Goal: Use online tool/utility: Utilize a website feature to perform a specific function

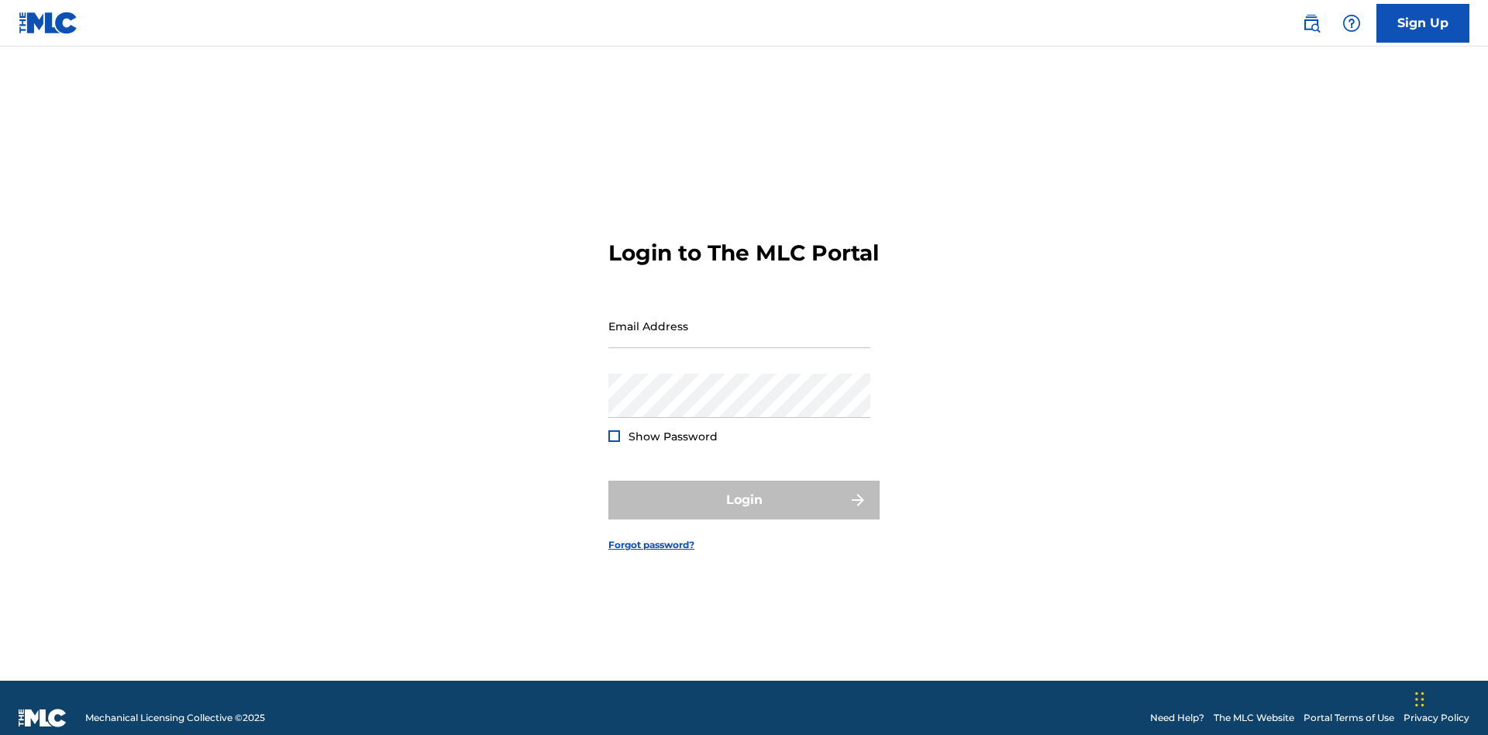
scroll to position [20, 0]
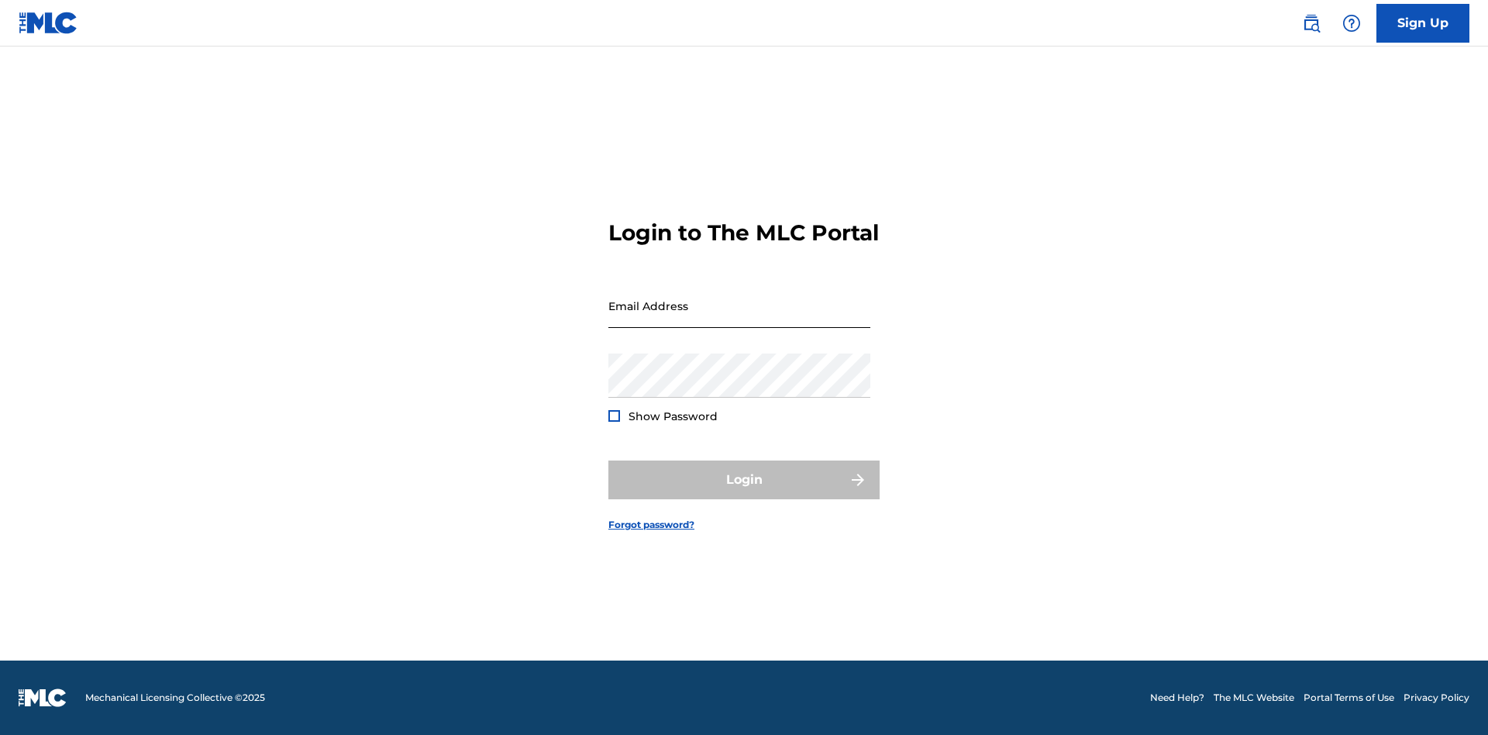
click at [739, 319] on input "Email Address" at bounding box center [739, 306] width 262 height 44
type input "Duke.McTesterson@gmail.com"
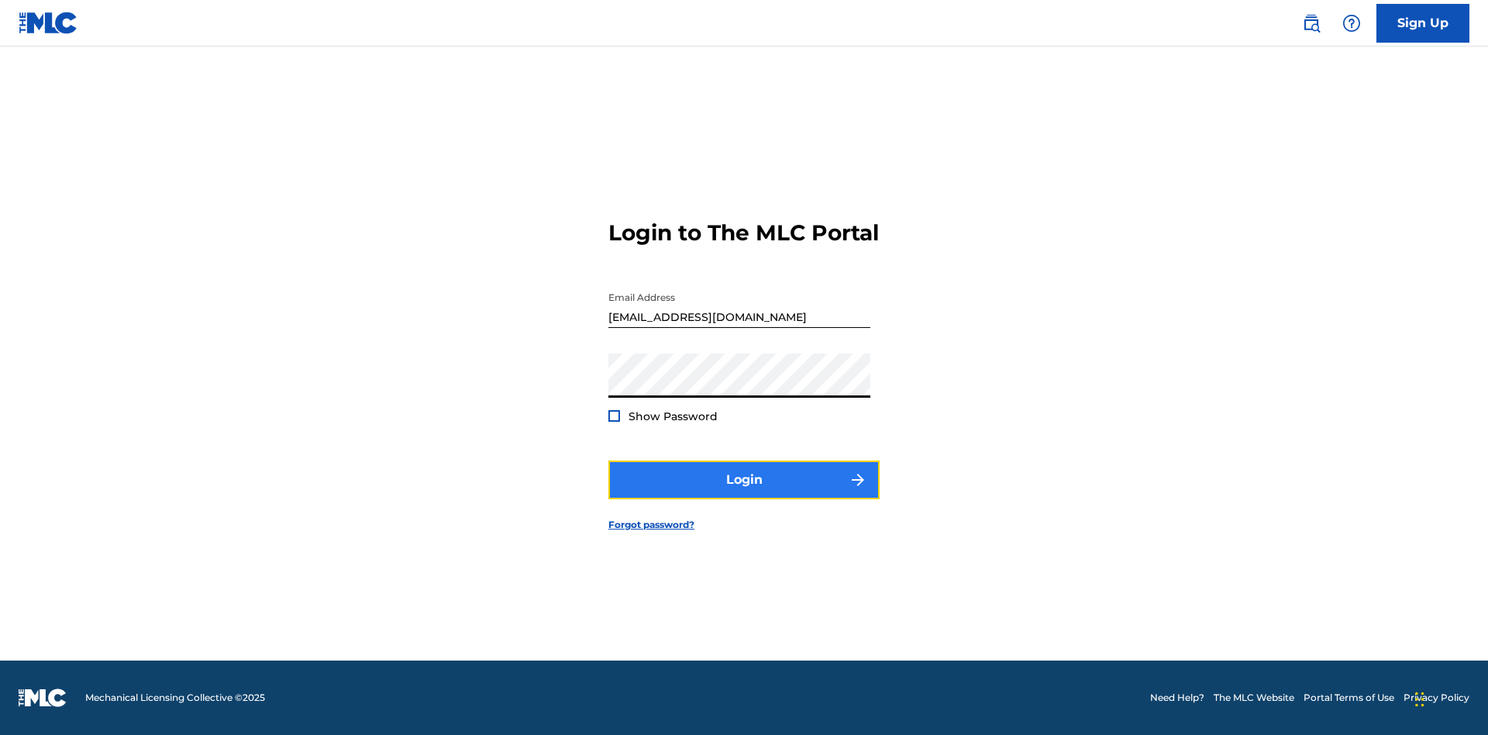
click at [744, 493] on button "Login" at bounding box center [743, 479] width 271 height 39
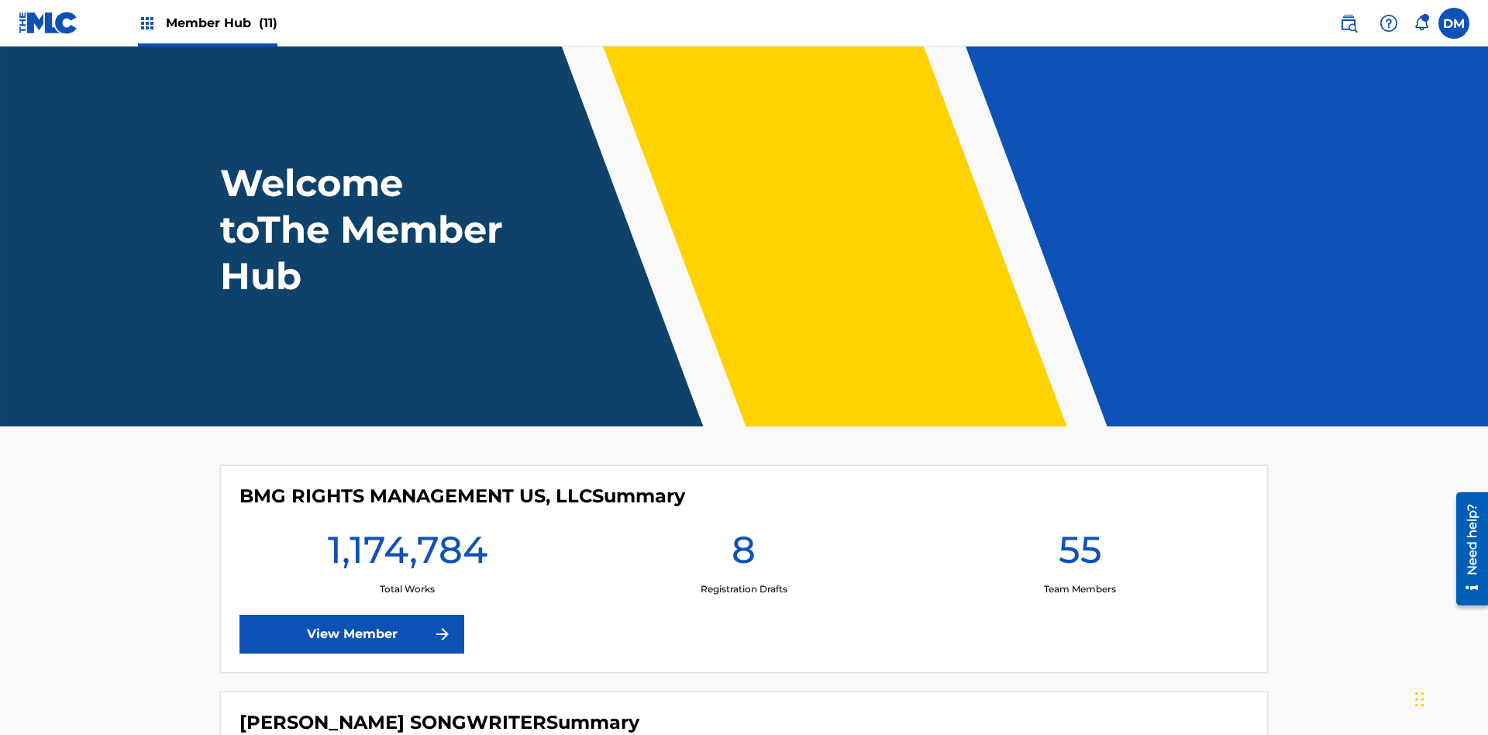
scroll to position [67, 0]
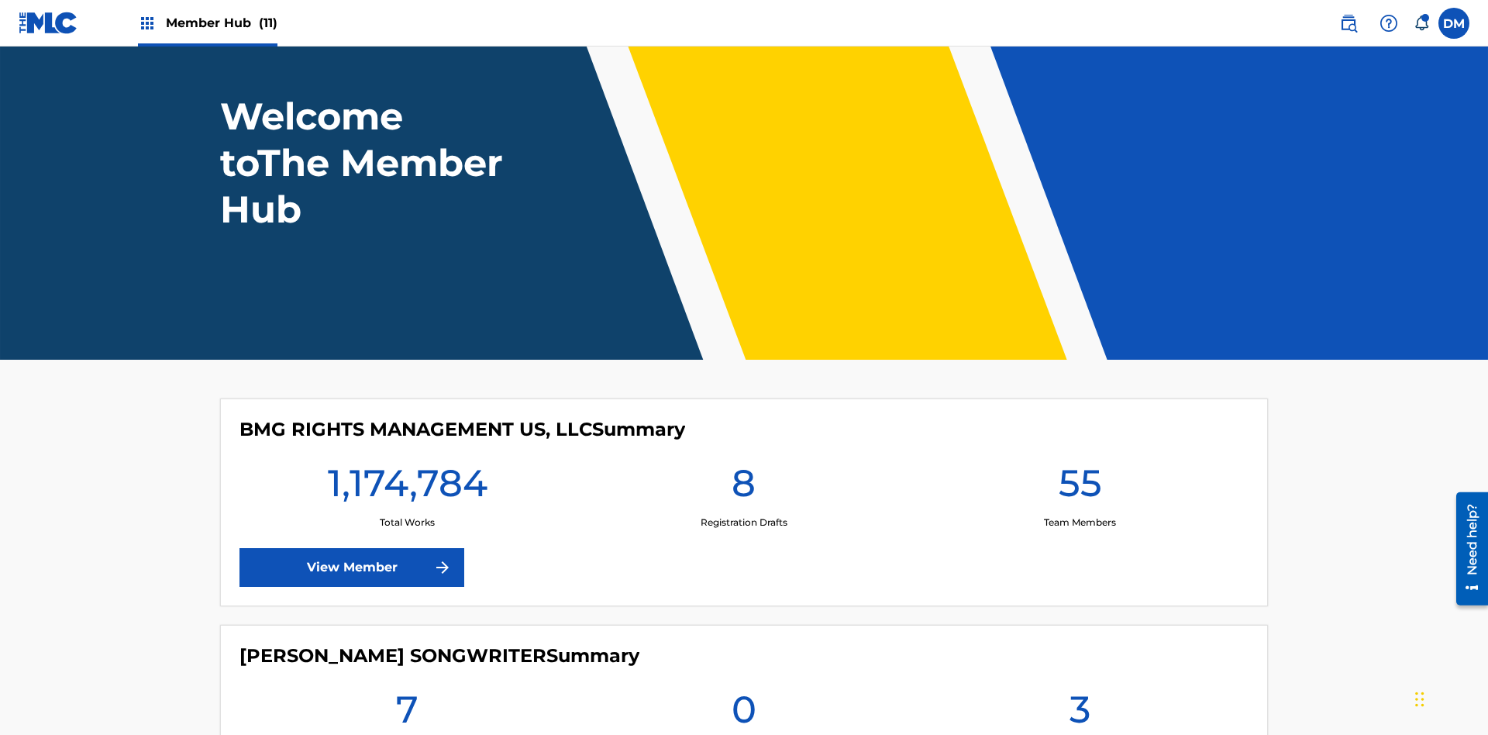
click at [221, 22] on span "Member Hub (11)" at bounding box center [222, 23] width 112 height 18
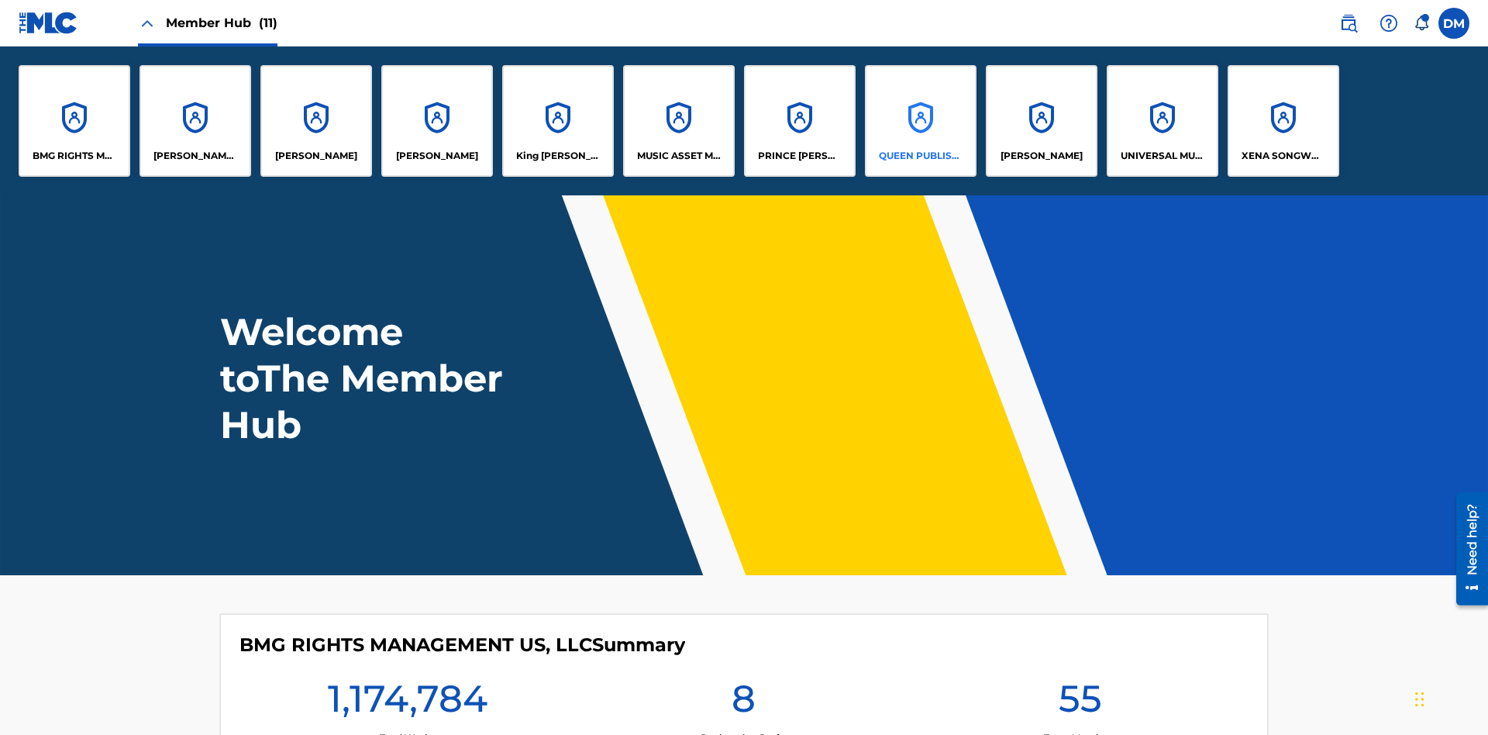
click at [920, 156] on p "QUEEN PUBLISHA" at bounding box center [921, 156] width 84 height 14
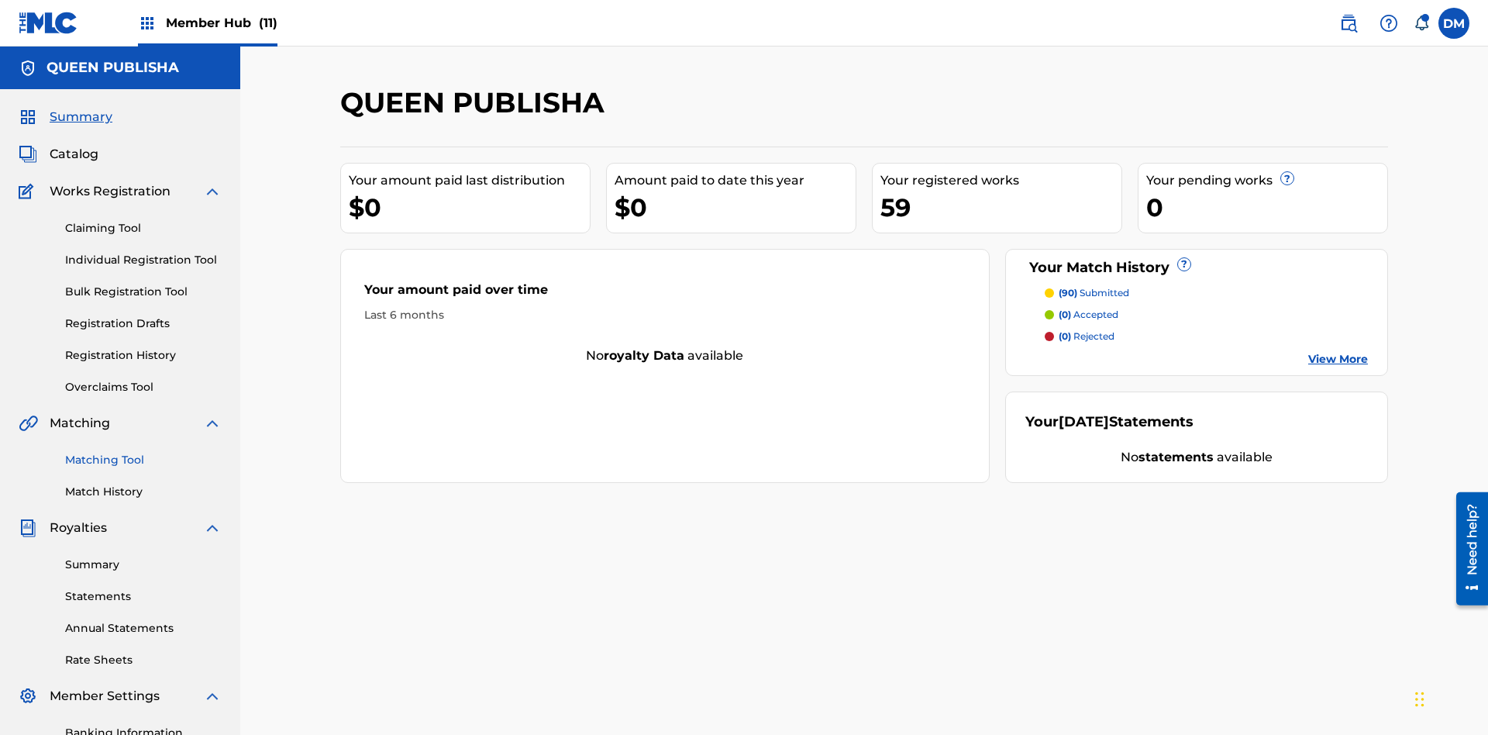
click at [143, 452] on link "Matching Tool" at bounding box center [143, 460] width 157 height 16
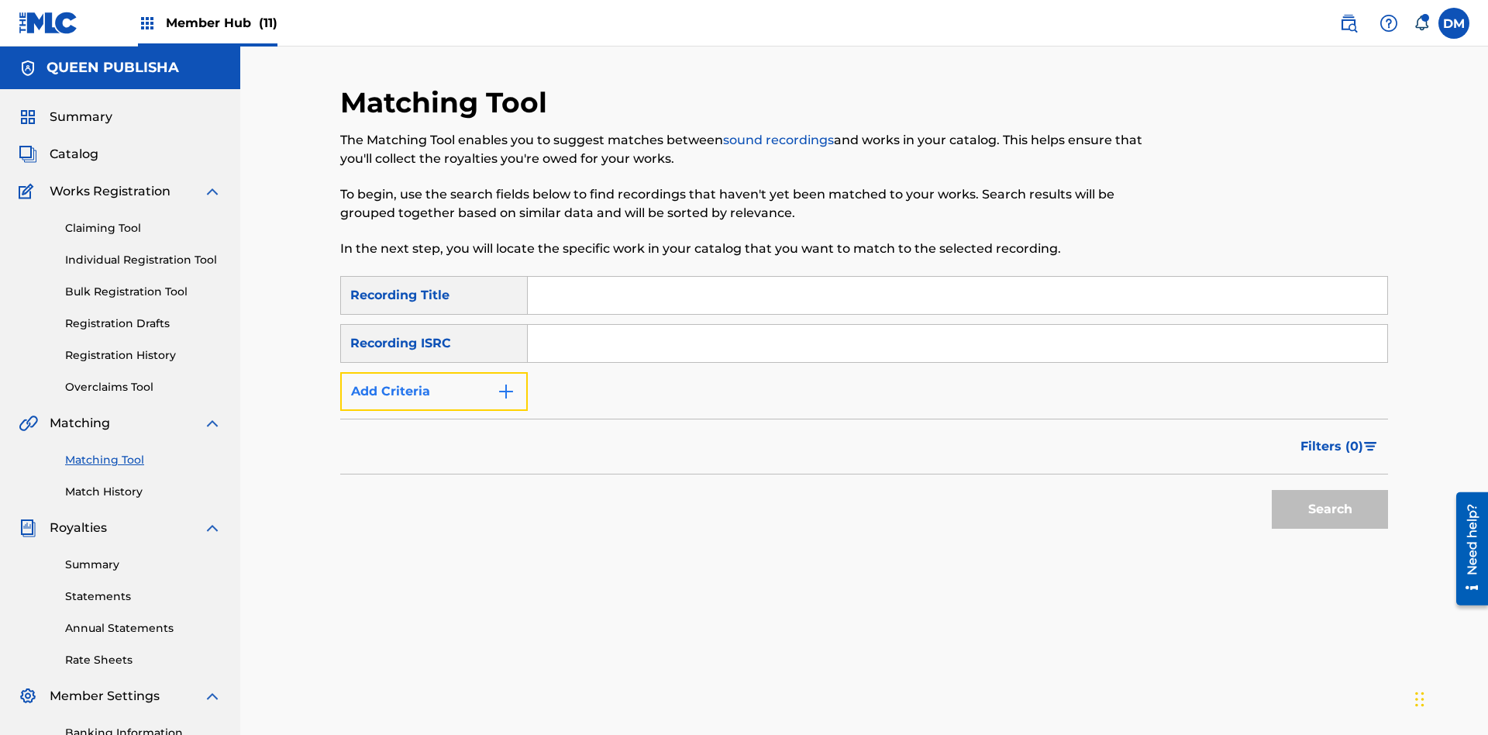
click at [434, 372] on button "Add Criteria" at bounding box center [434, 391] width 188 height 39
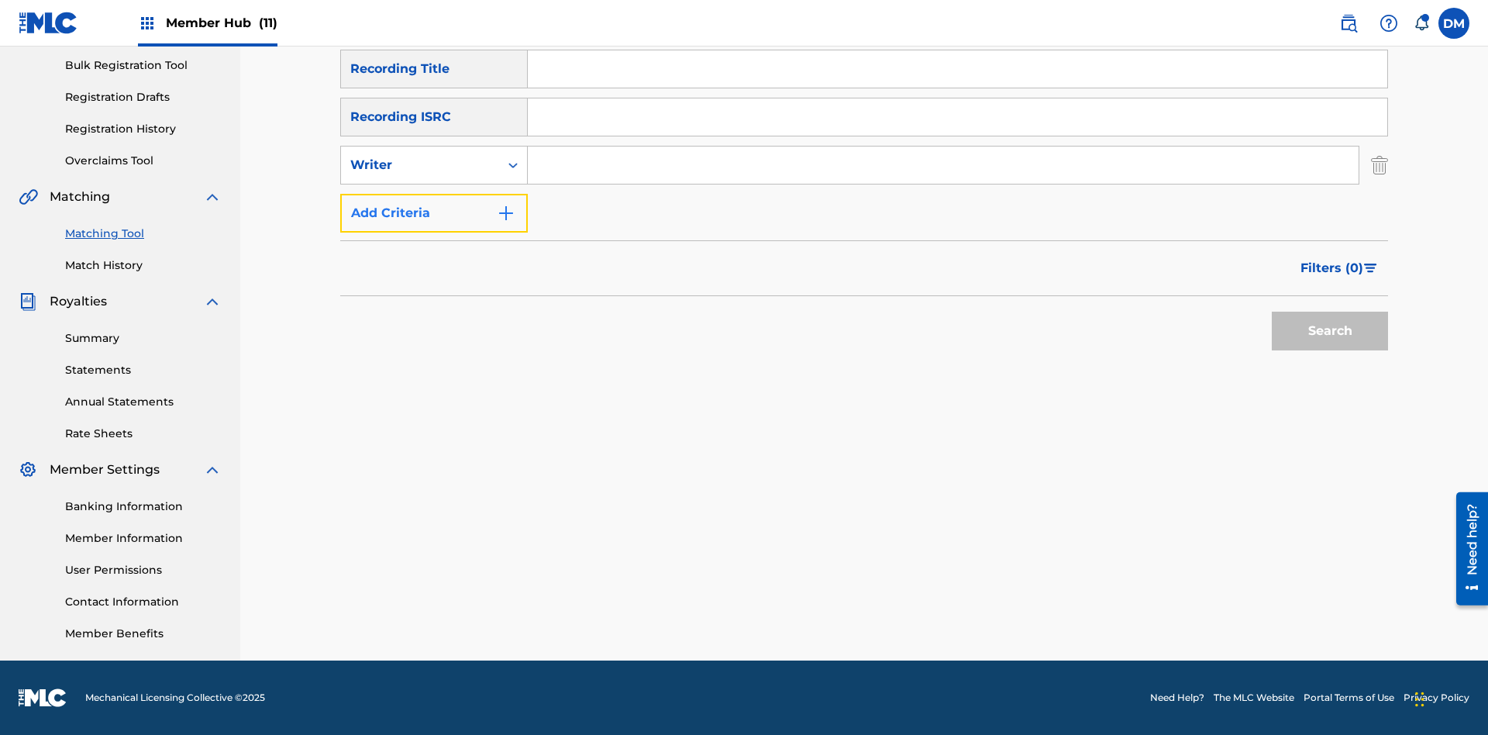
click at [434, 213] on button "Add Criteria" at bounding box center [434, 213] width 188 height 39
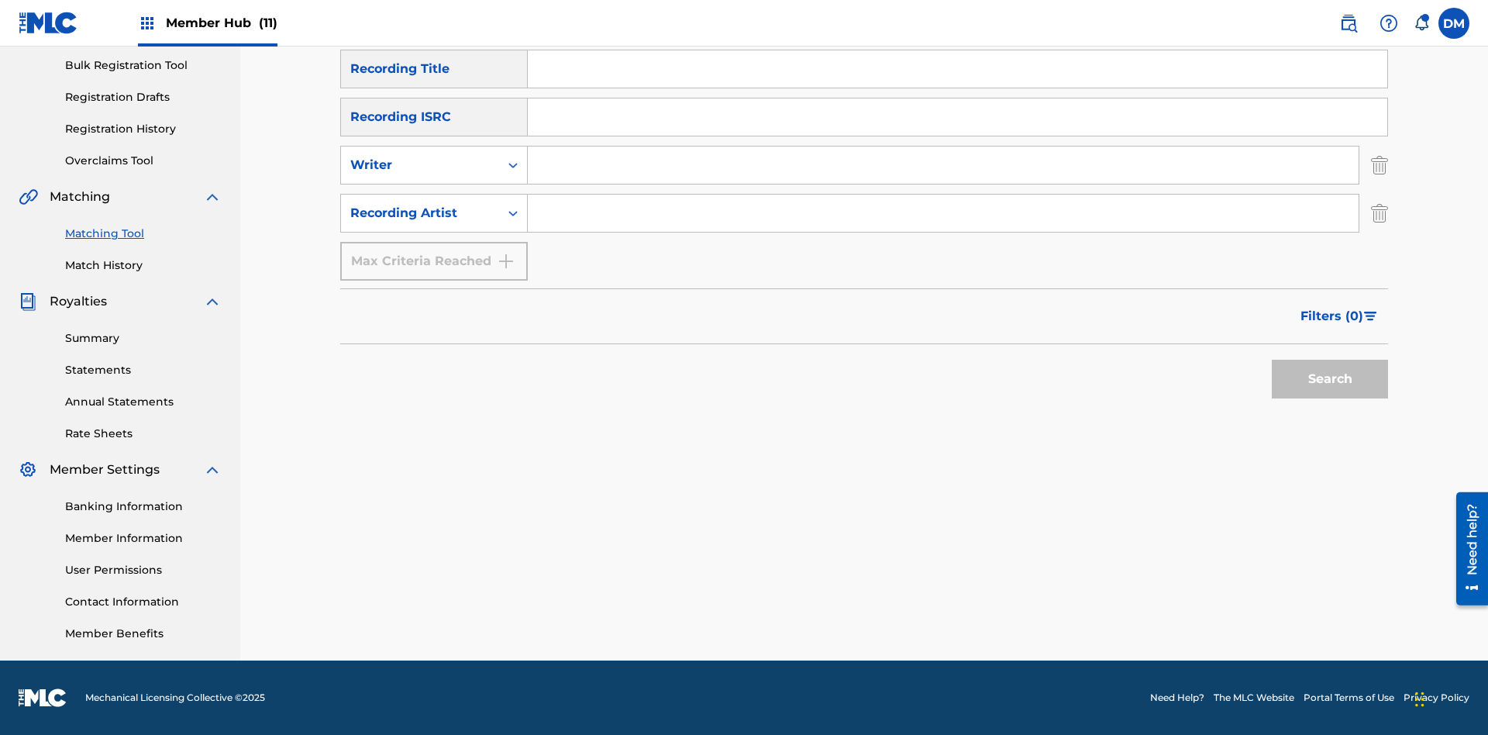
click at [957, 88] on input "Search Form" at bounding box center [958, 68] width 860 height 37
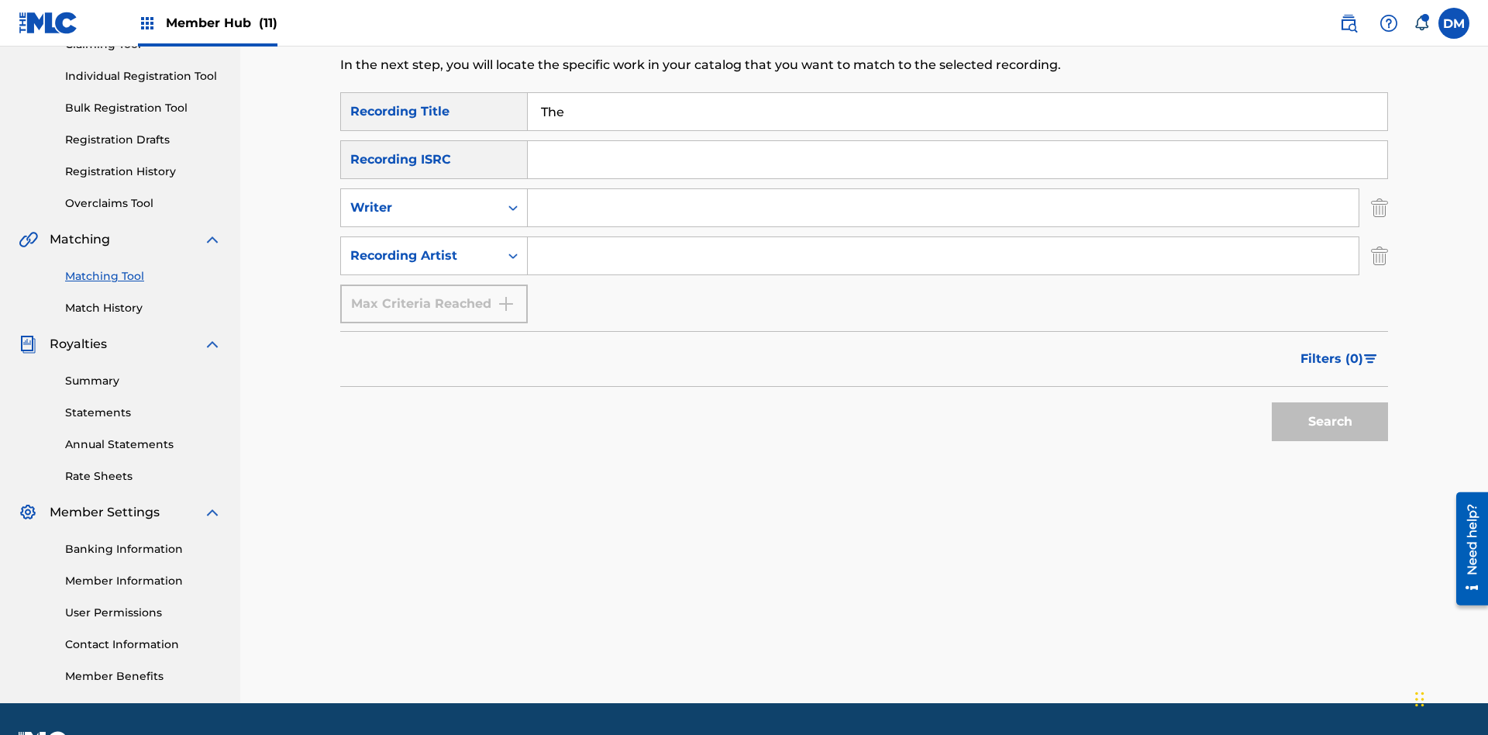
type input "The"
click at [1330, 402] on button "Search" at bounding box center [1330, 421] width 116 height 39
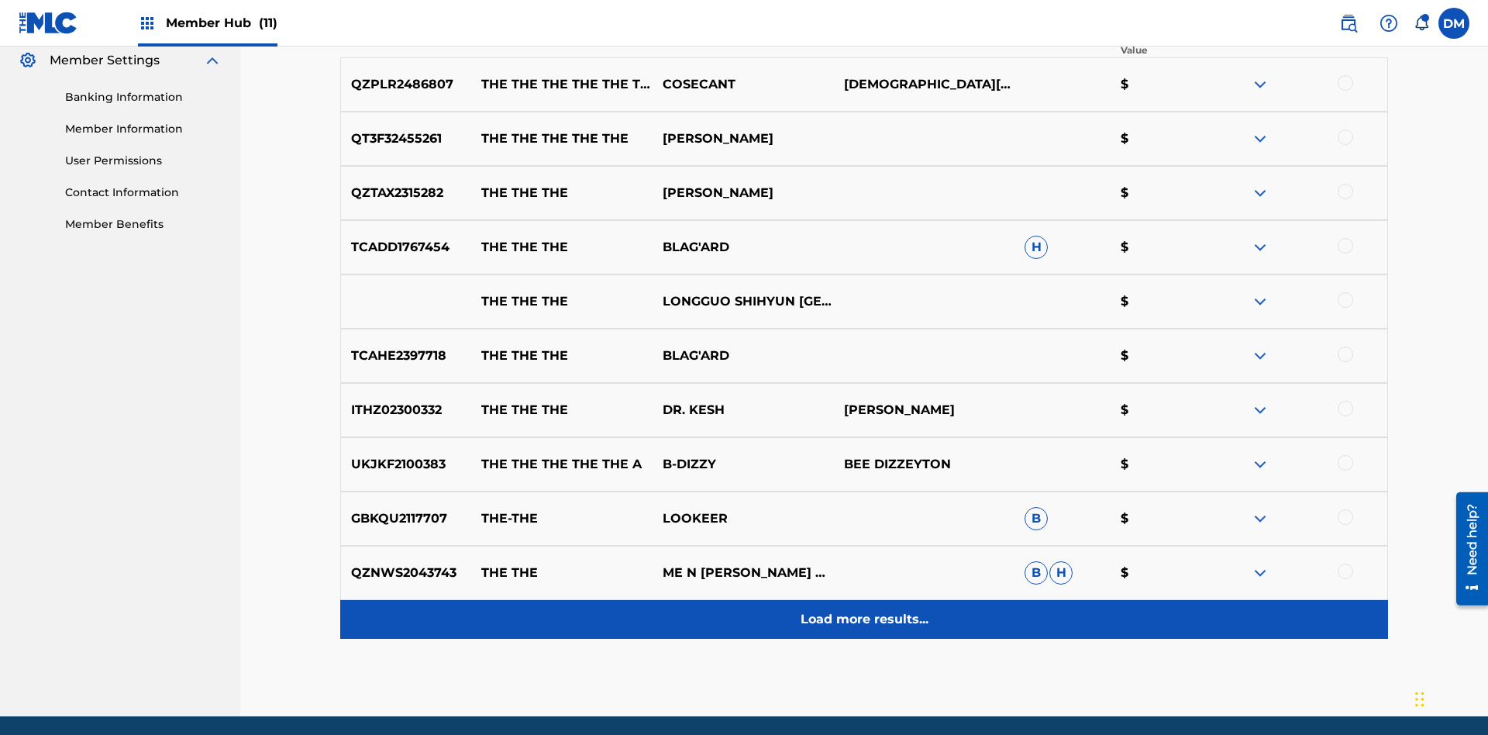
click at [863, 610] on p "Load more results..." at bounding box center [865, 619] width 128 height 19
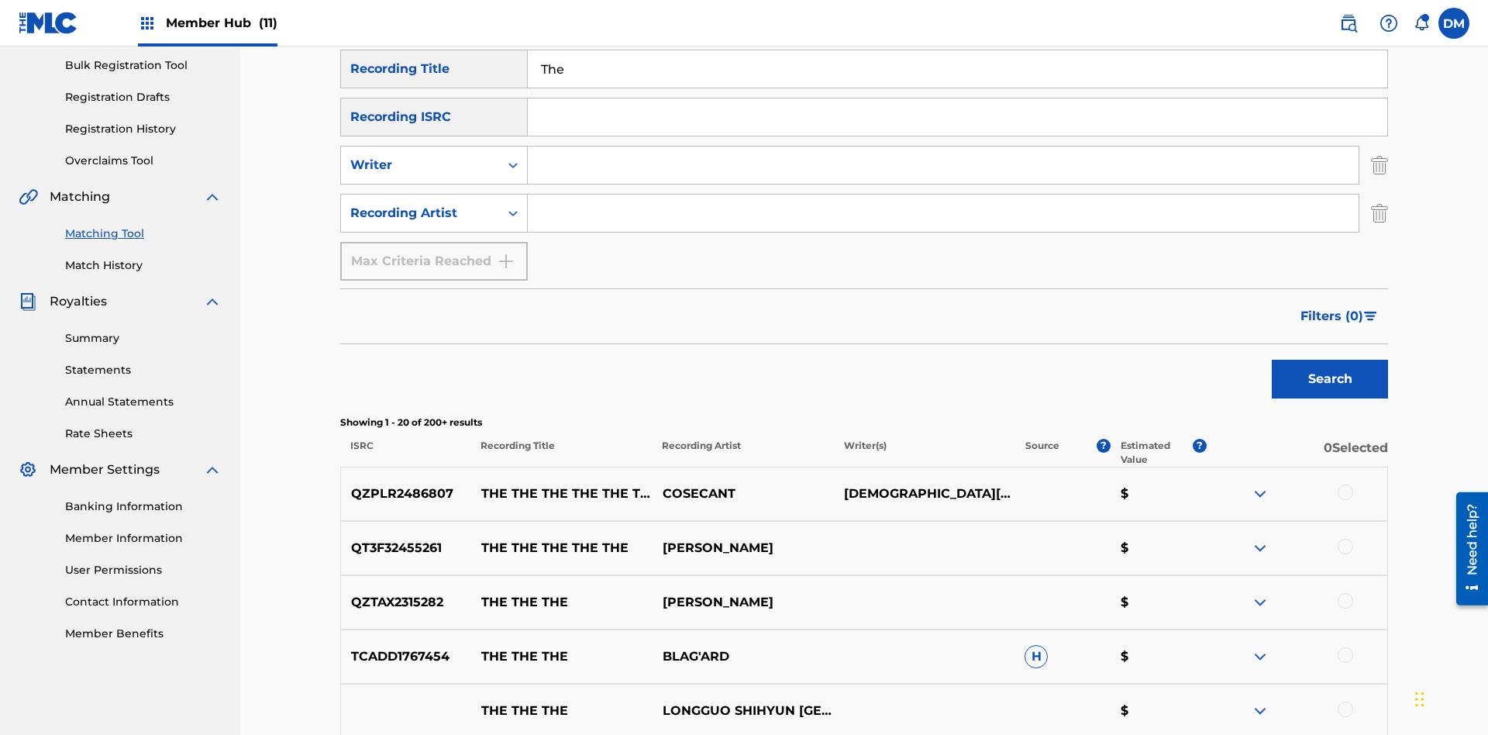
click at [1345, 484] on div at bounding box center [1346, 492] width 16 height 16
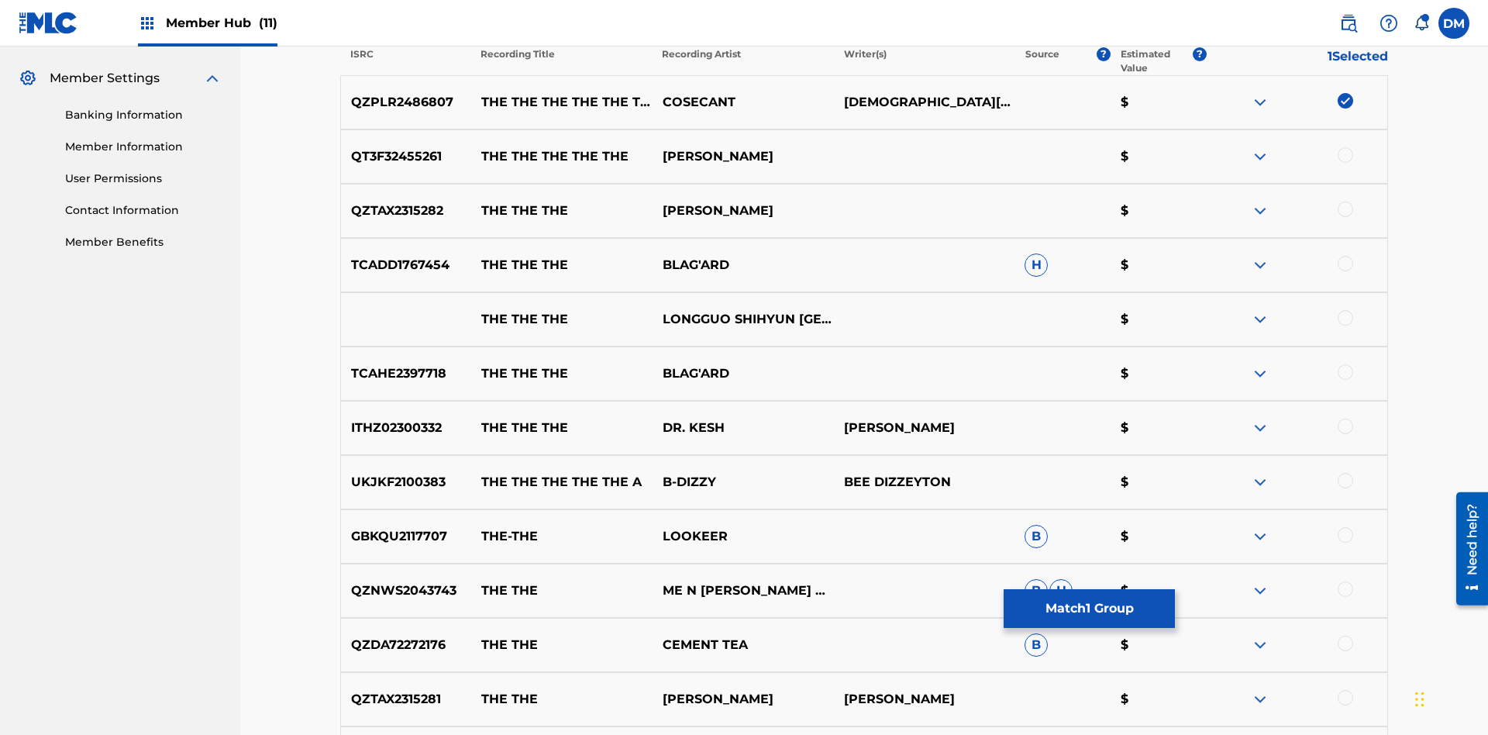
click at [1345, 202] on div at bounding box center [1346, 210] width 16 height 16
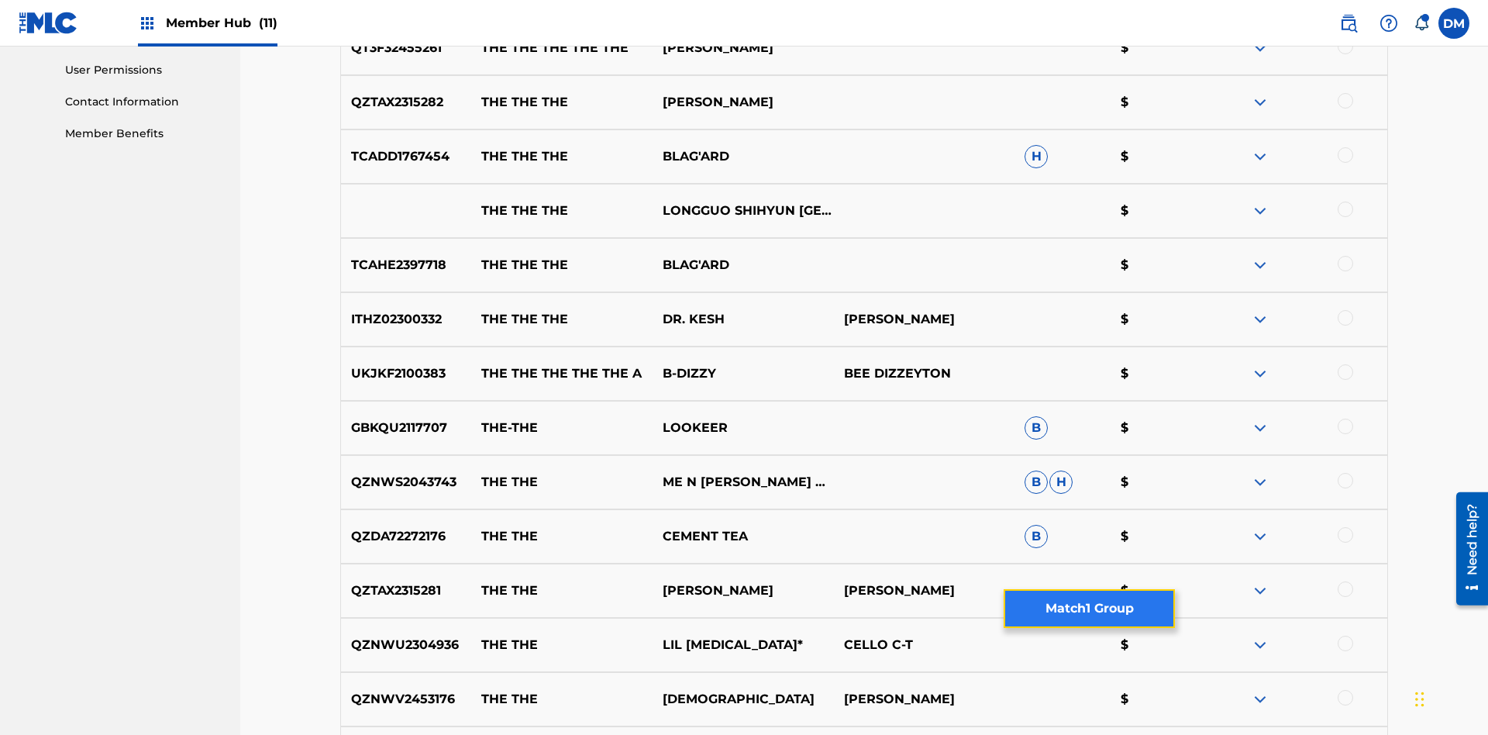
click at [1089, 608] on button "Match 1 Group" at bounding box center [1089, 608] width 171 height 39
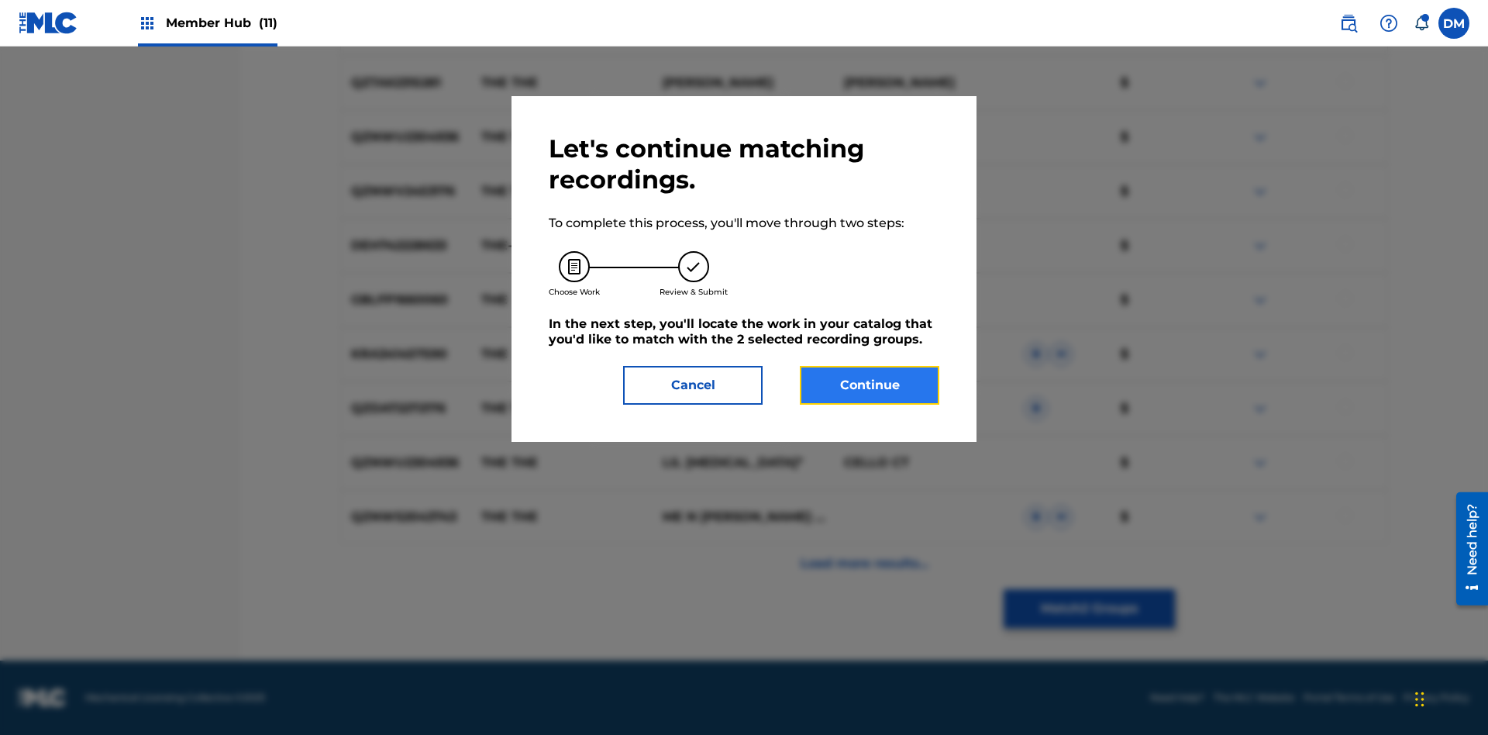
click at [870, 385] on button "Continue" at bounding box center [870, 385] width 140 height 39
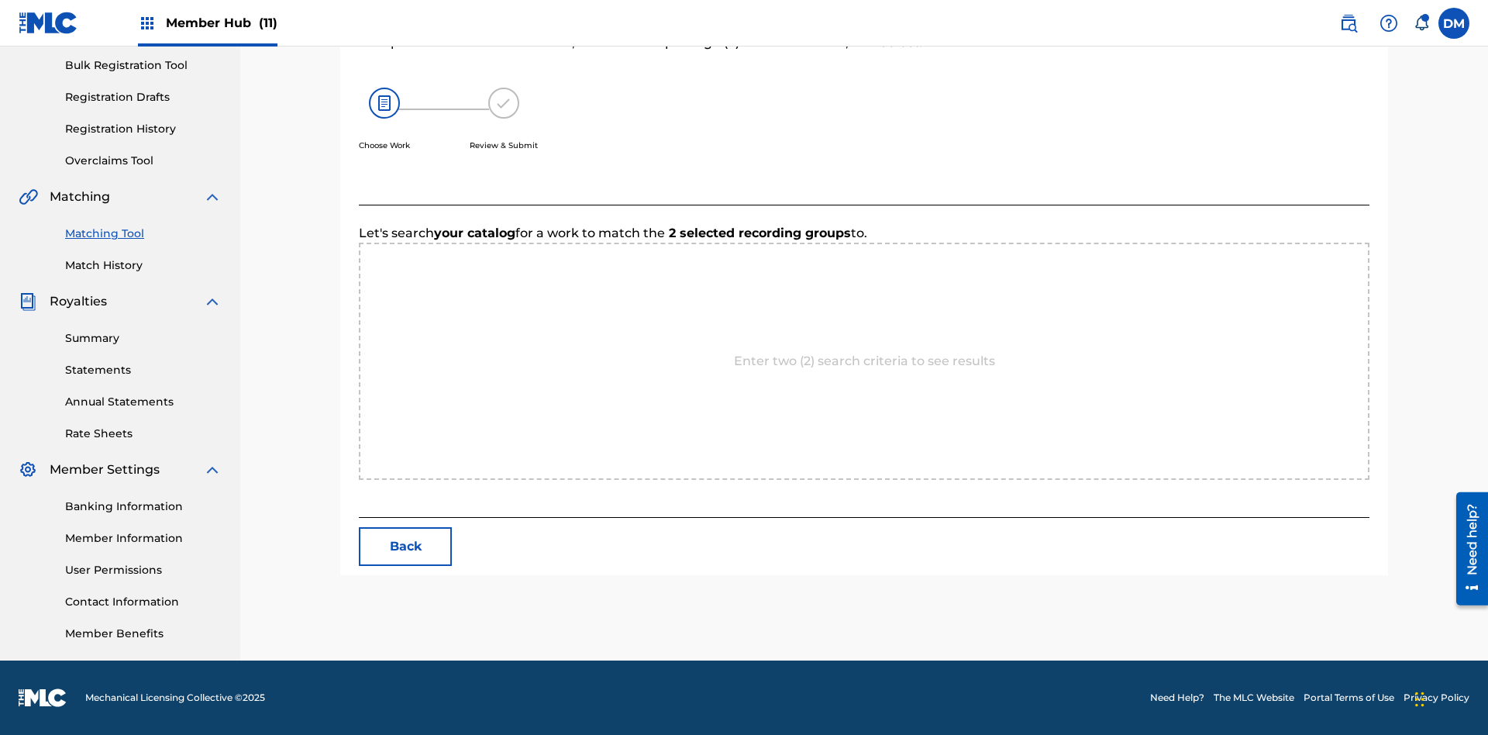
scroll to position [298, 0]
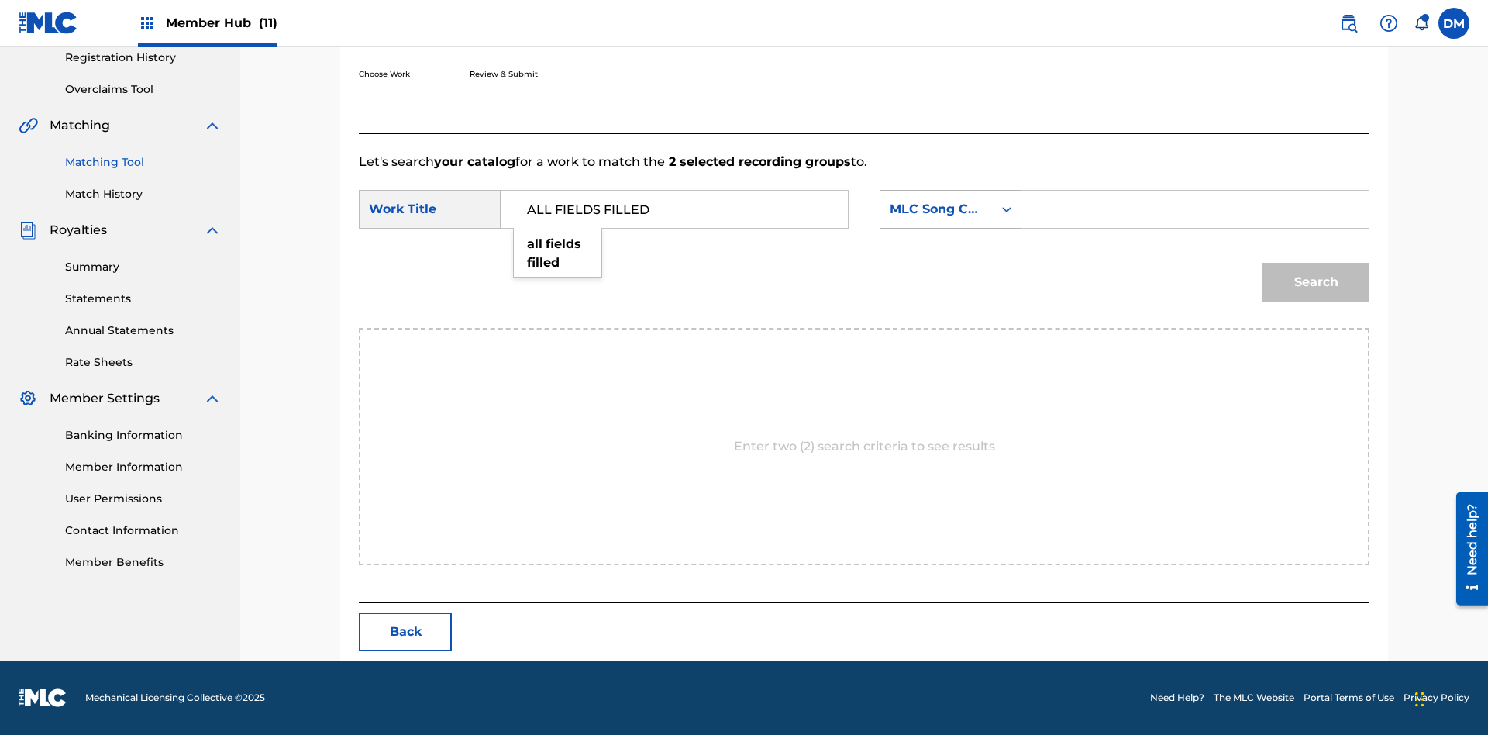
type input "ALL FIELDS FILLED"
click at [950, 209] on div "MLC Song Code" at bounding box center [937, 209] width 94 height 19
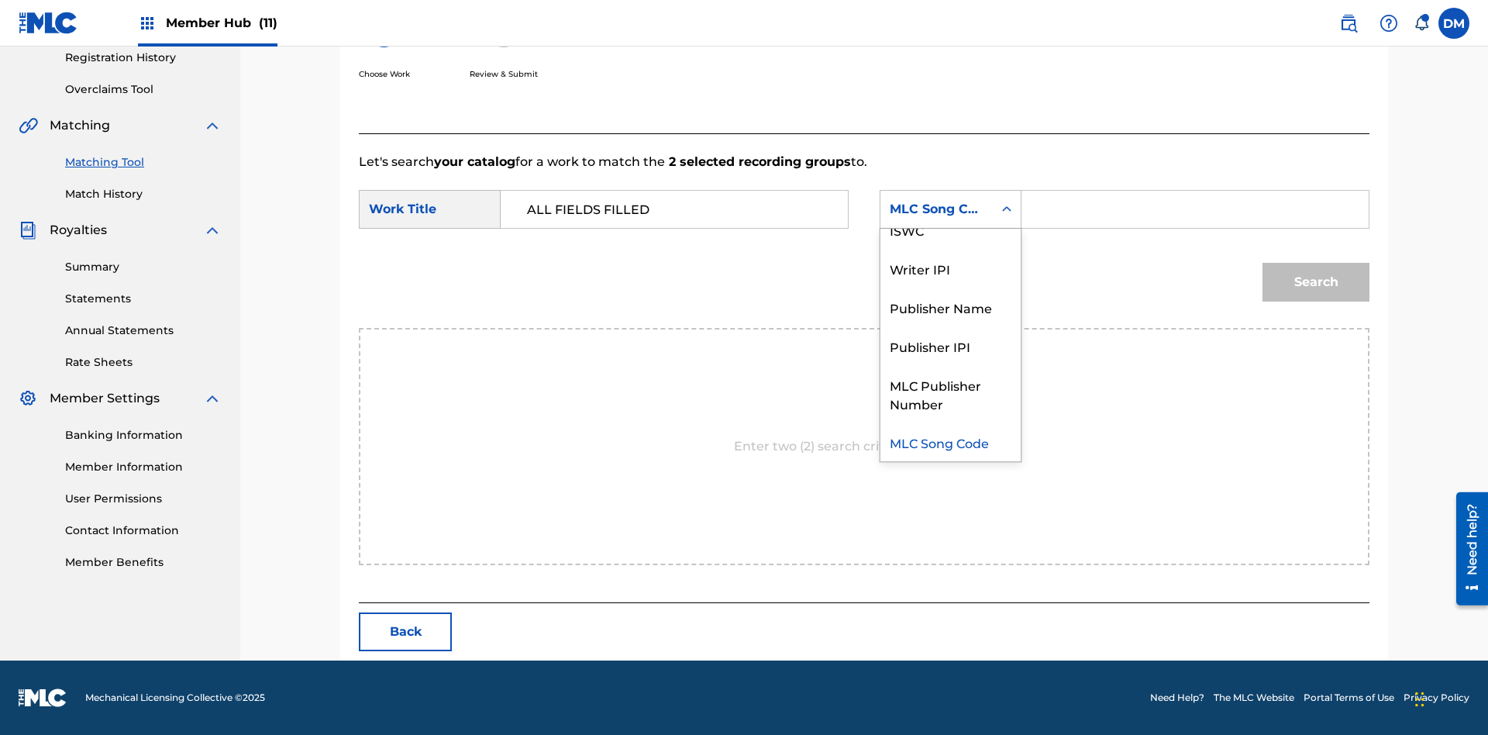
click at [950, 229] on div "ISWC" at bounding box center [950, 229] width 140 height 39
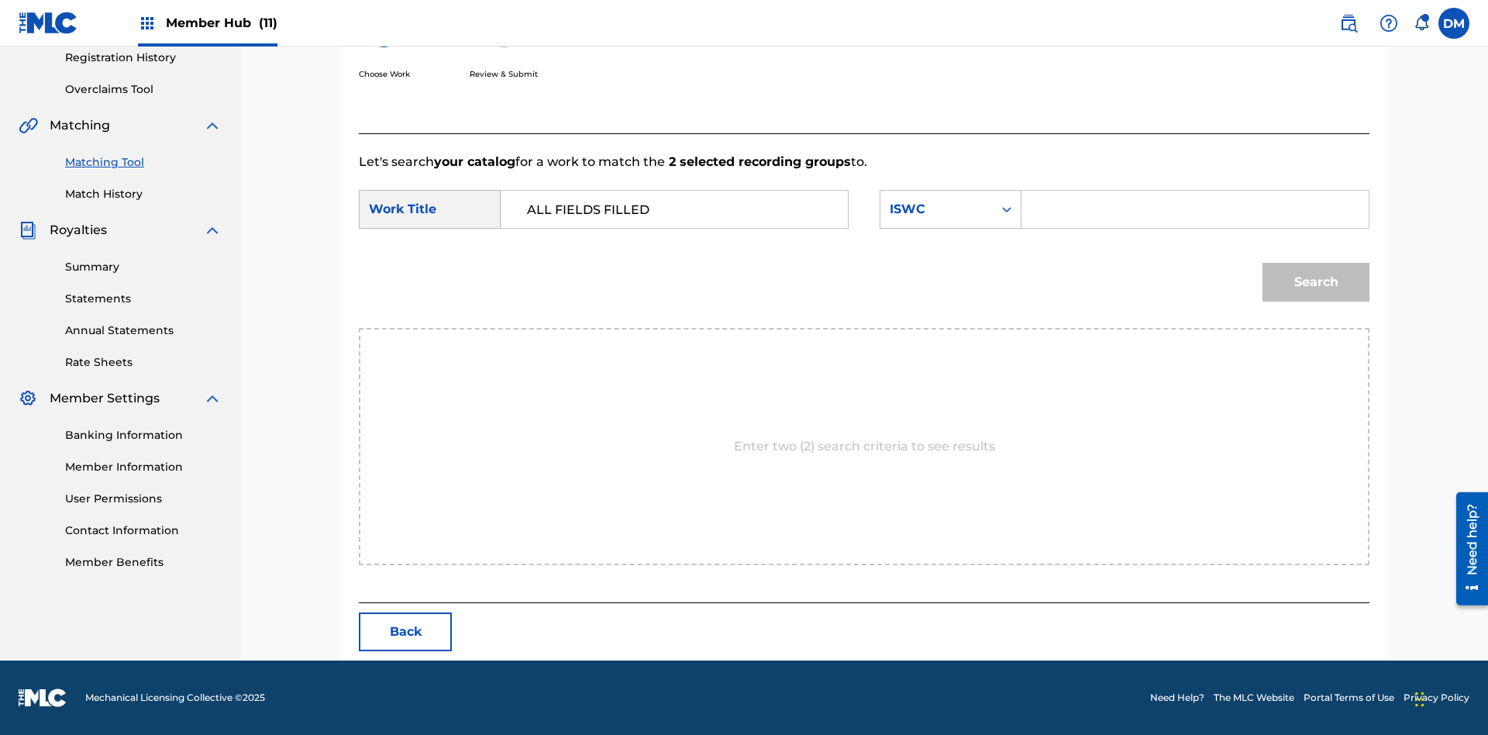
click at [1194, 209] on input "Search Form" at bounding box center [1195, 209] width 321 height 37
type input "T2736922134"
click at [1316, 282] on button "Search" at bounding box center [1316, 282] width 107 height 39
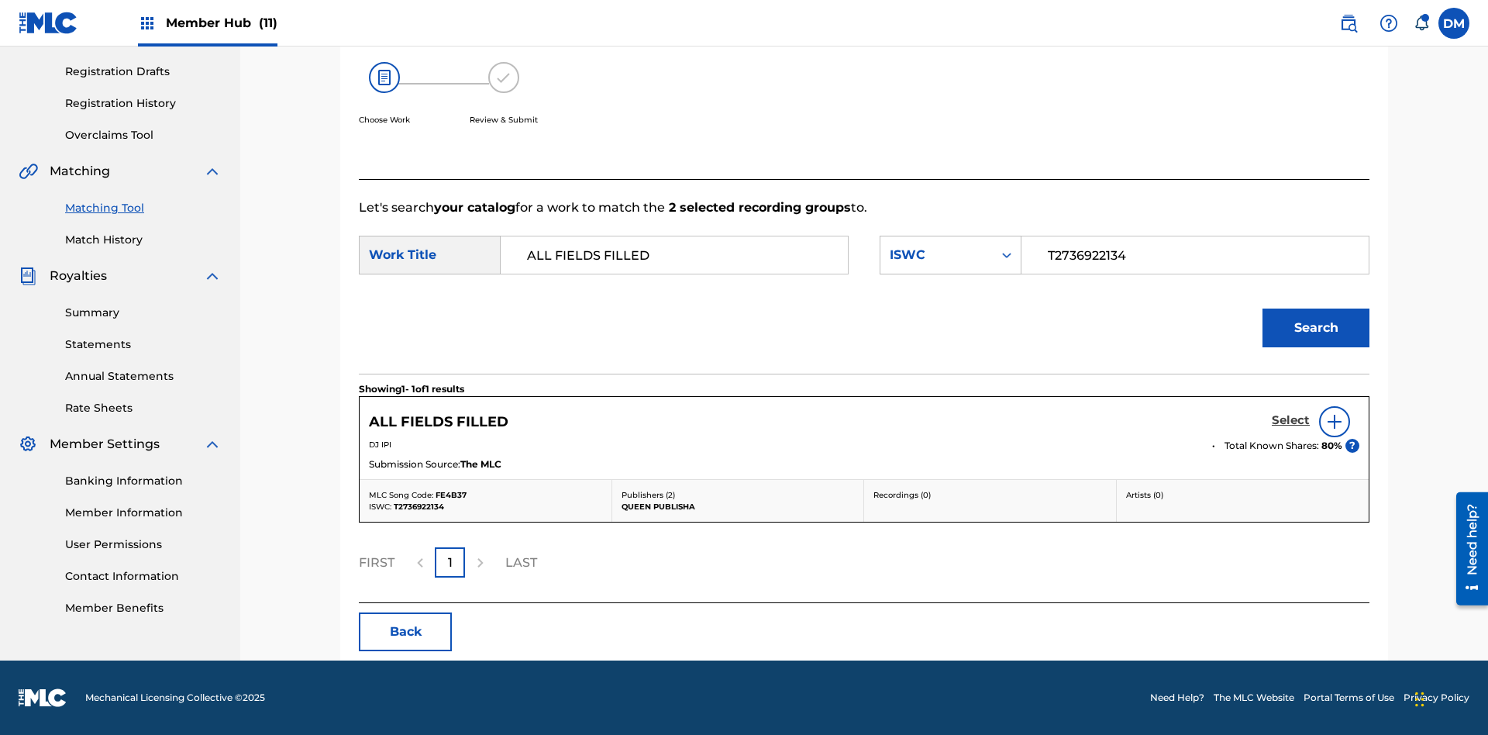
click at [1290, 420] on h5 "Select" at bounding box center [1291, 420] width 38 height 15
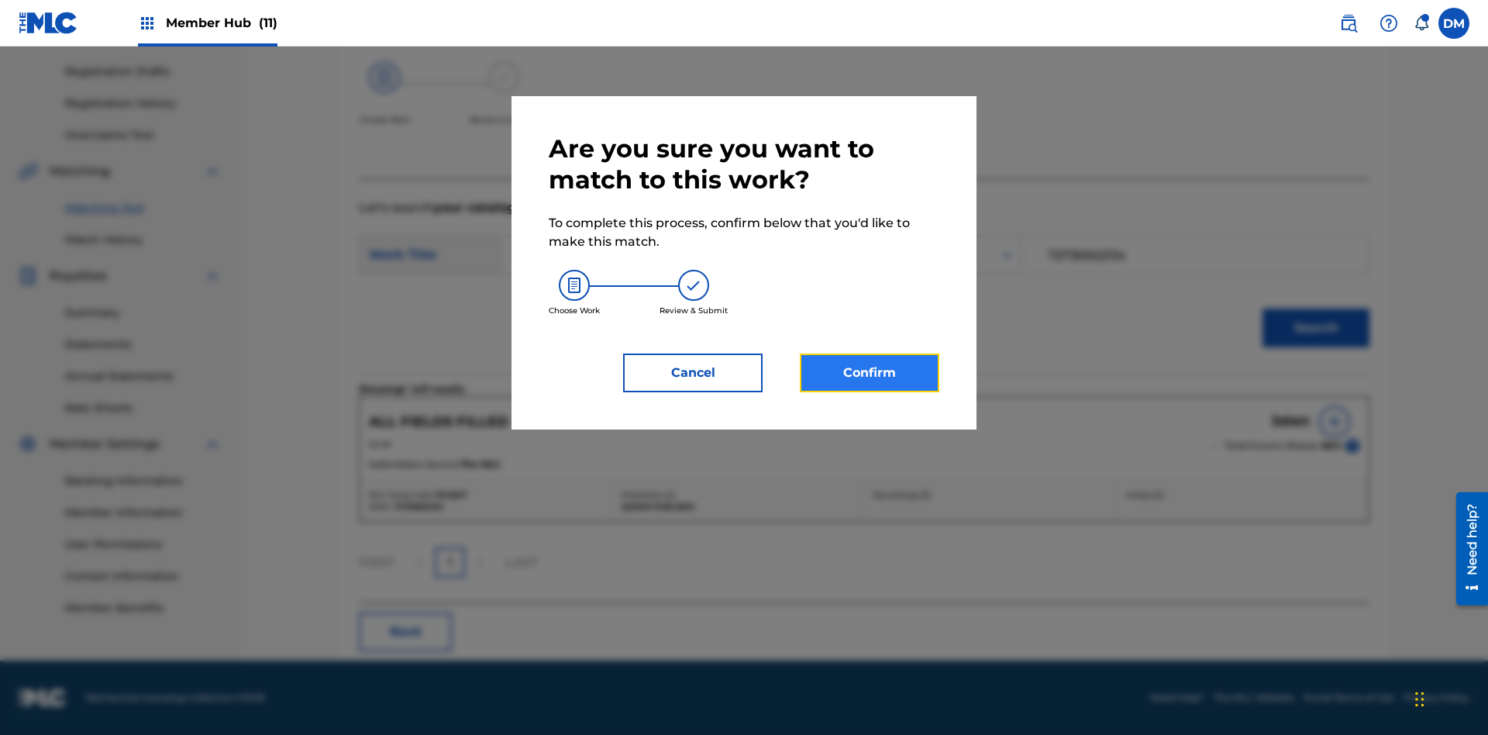
click at [870, 373] on button "Confirm" at bounding box center [870, 372] width 140 height 39
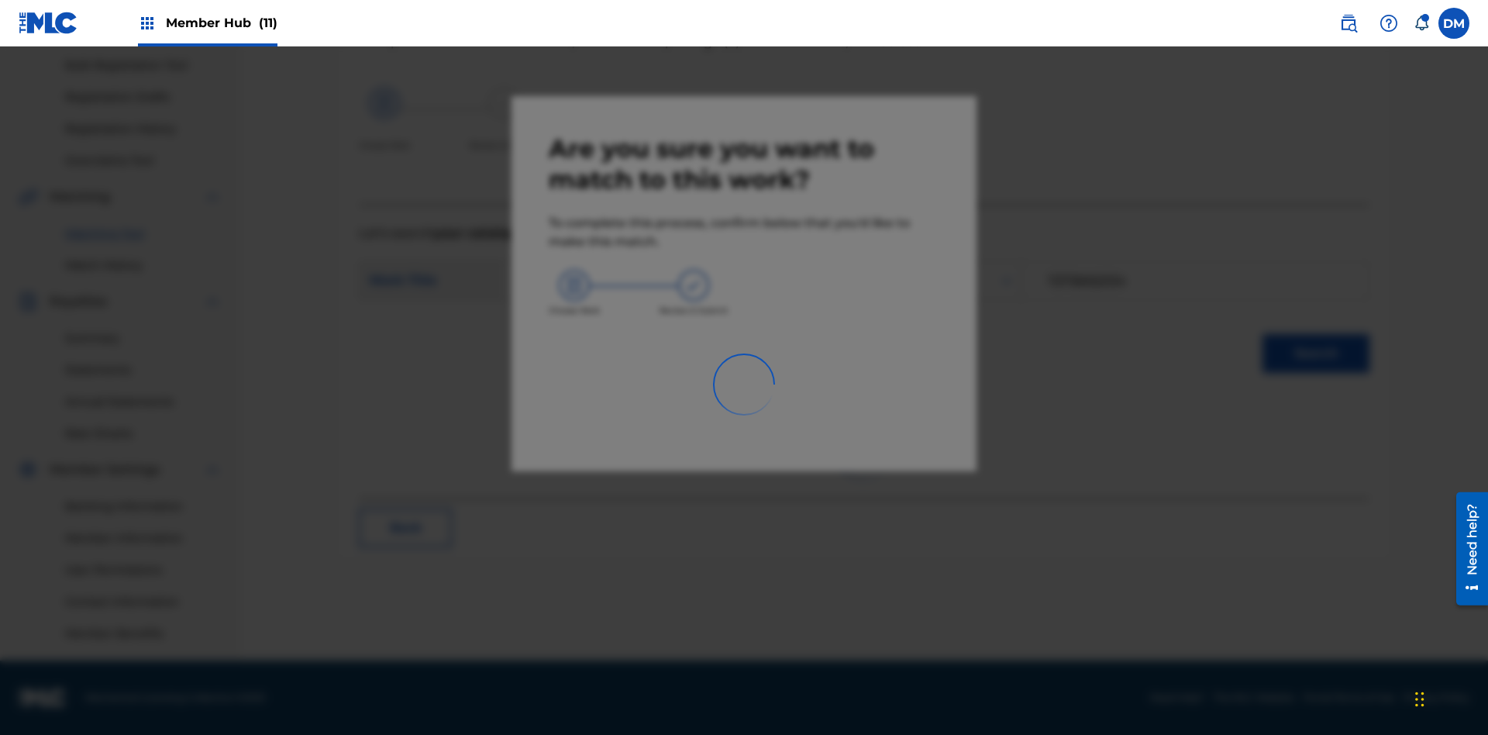
scroll to position [226, 0]
